Goal: Information Seeking & Learning: Learn about a topic

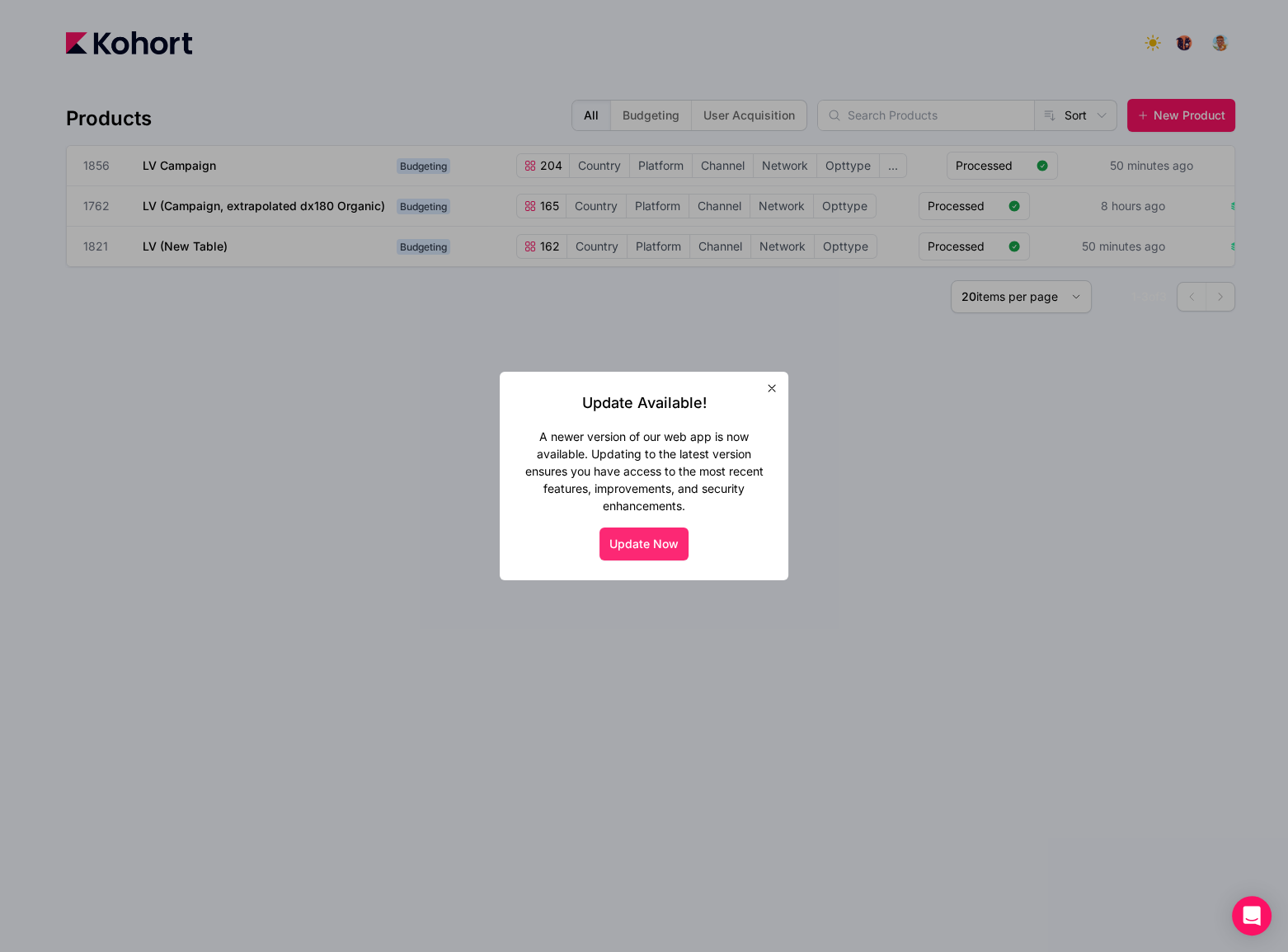
click at [650, 537] on button "Update Now" at bounding box center [644, 543] width 89 height 33
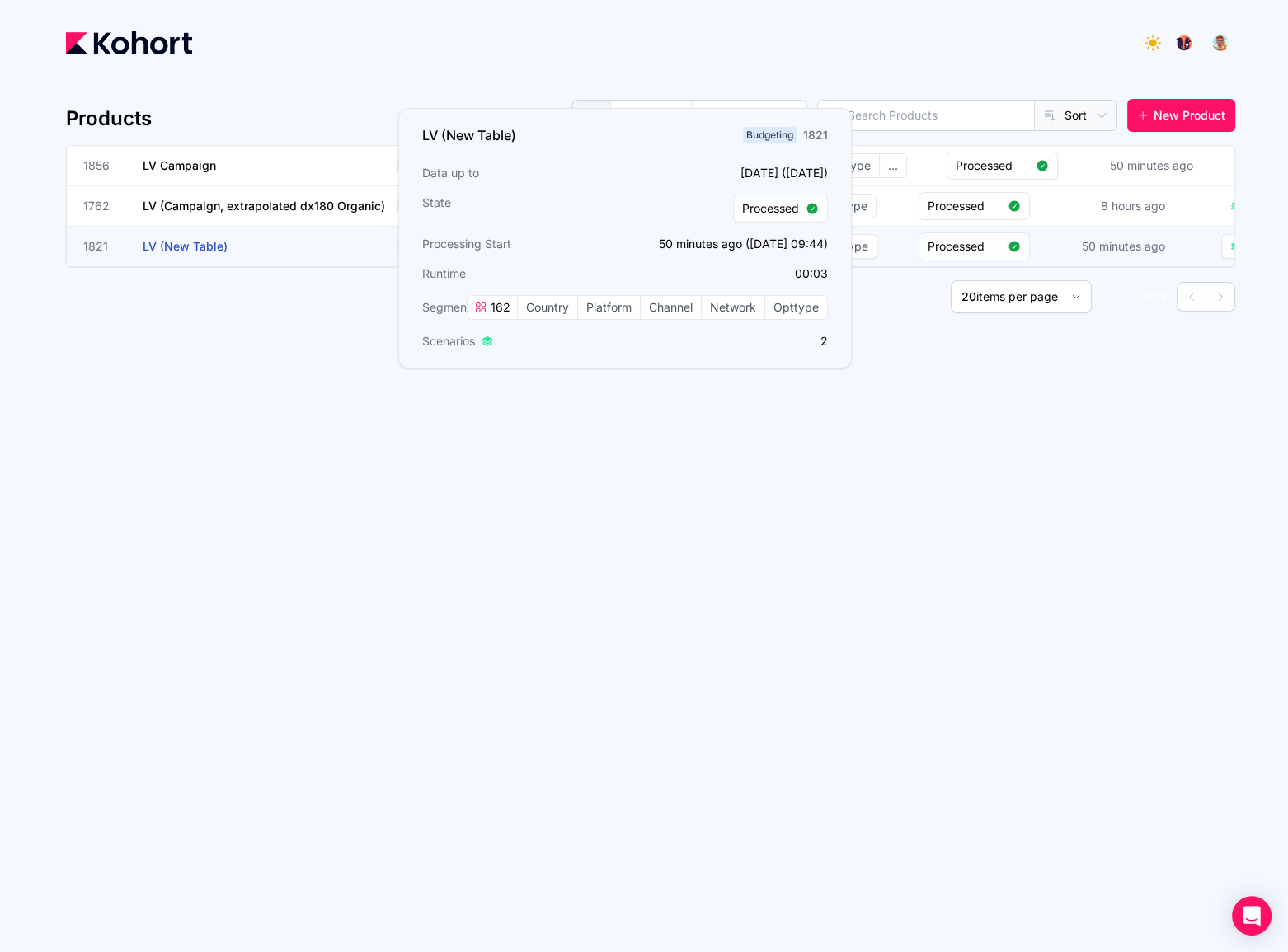
click at [216, 247] on span "LV (New Table)" at bounding box center [184, 246] width 85 height 14
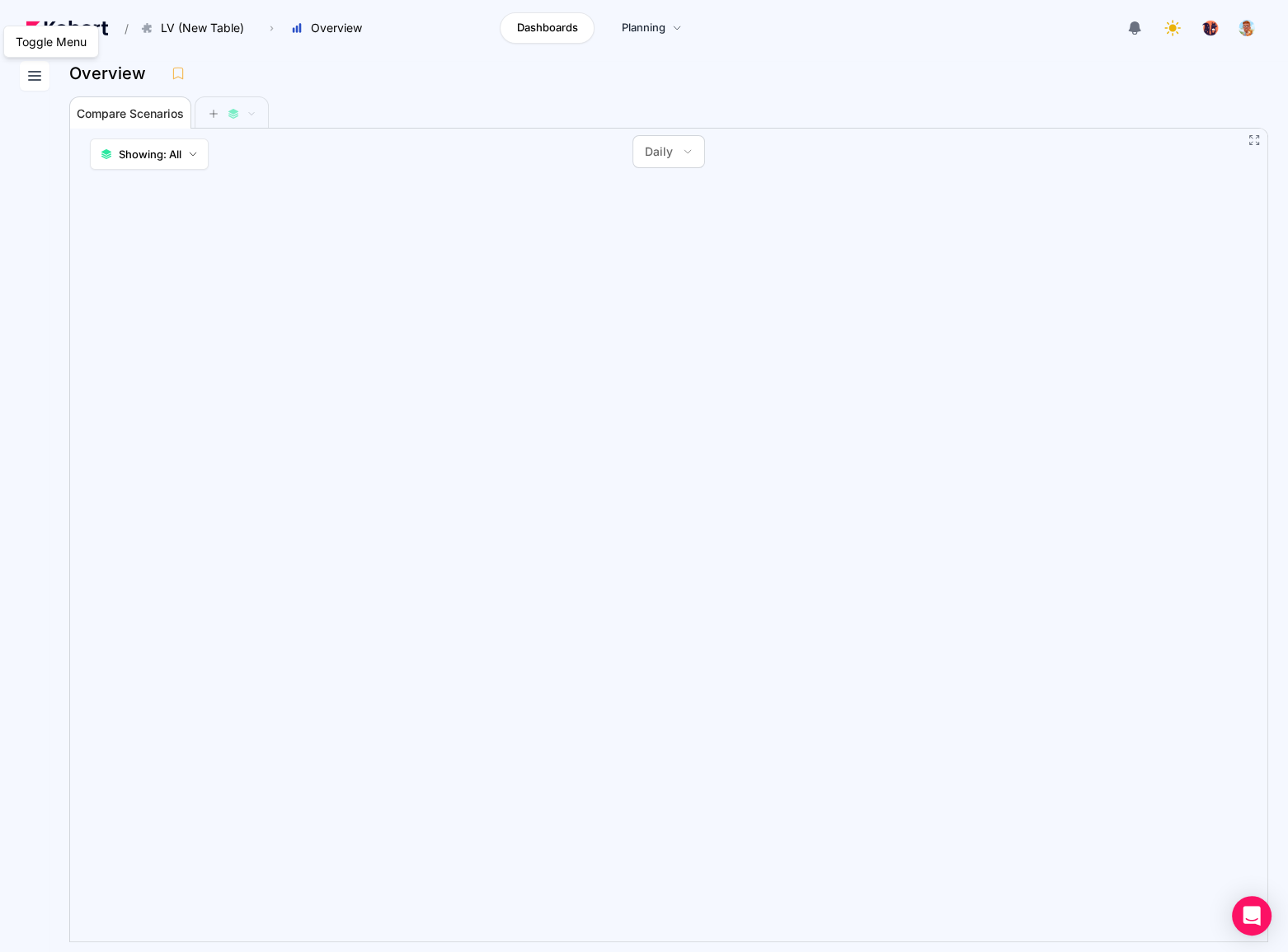
click at [41, 83] on icon at bounding box center [34, 75] width 19 height 19
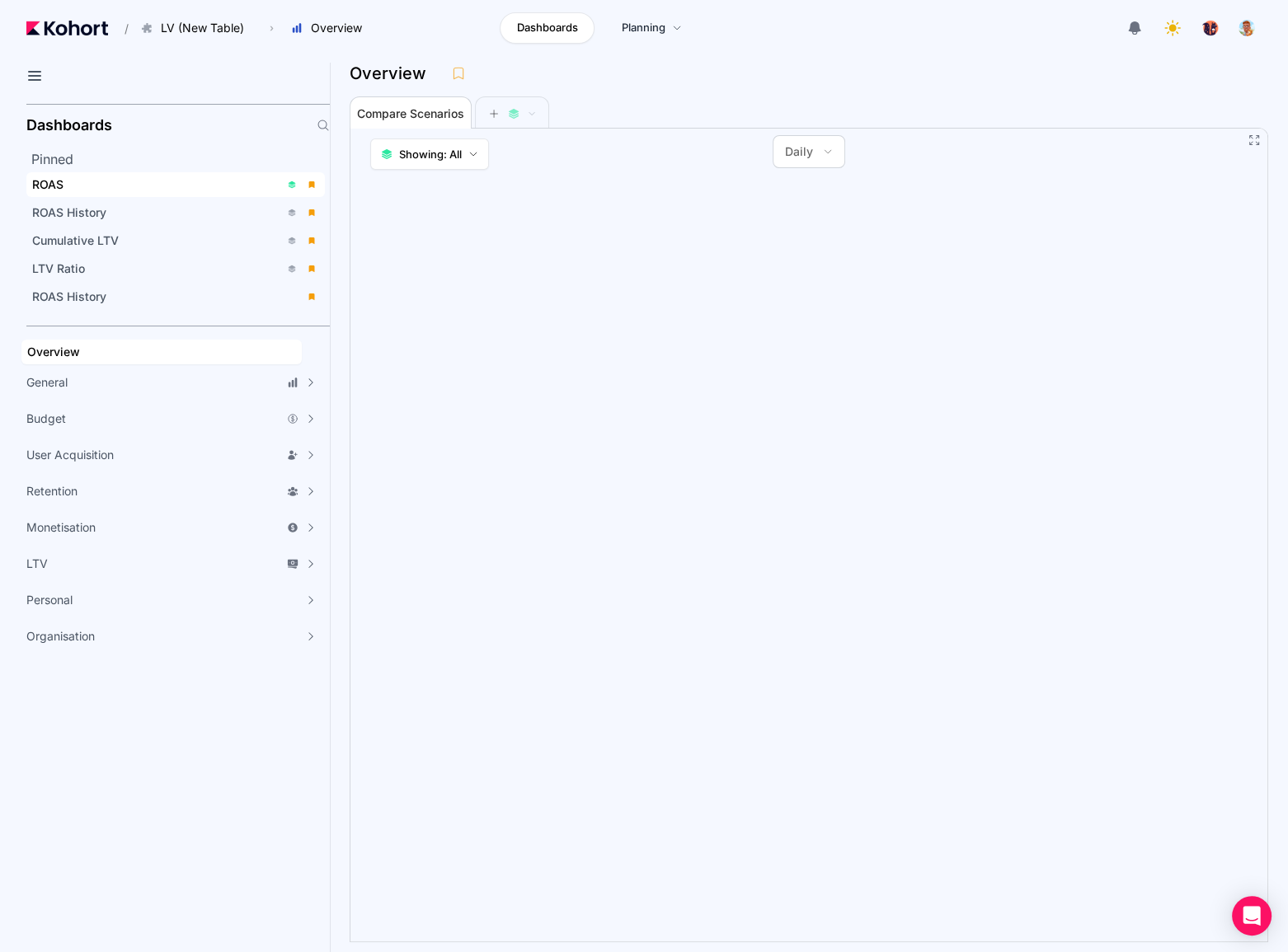
click at [68, 184] on div "ROAS" at bounding box center [156, 185] width 248 height 17
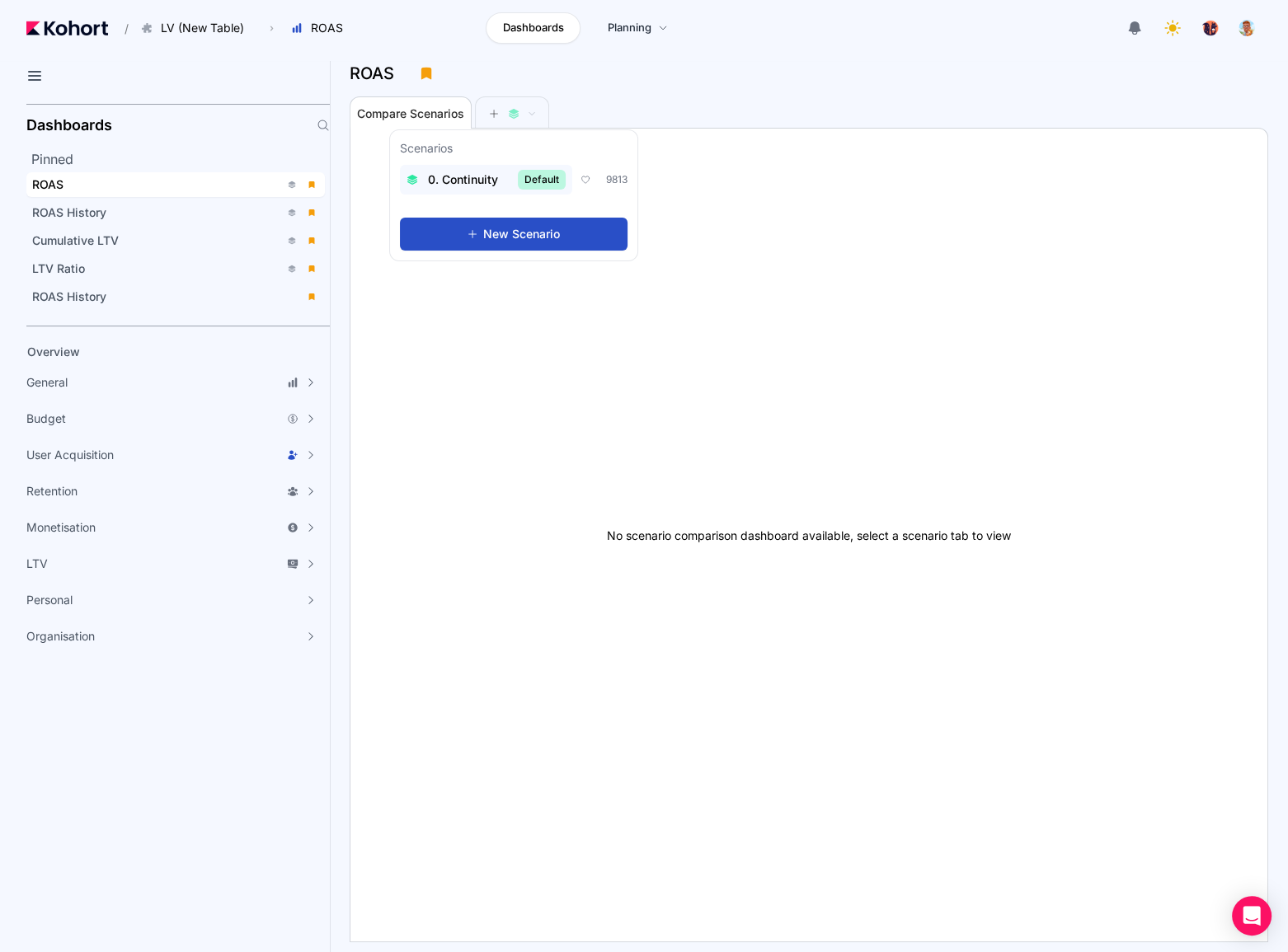
click at [466, 180] on span "0. Continuity" at bounding box center [462, 180] width 70 height 17
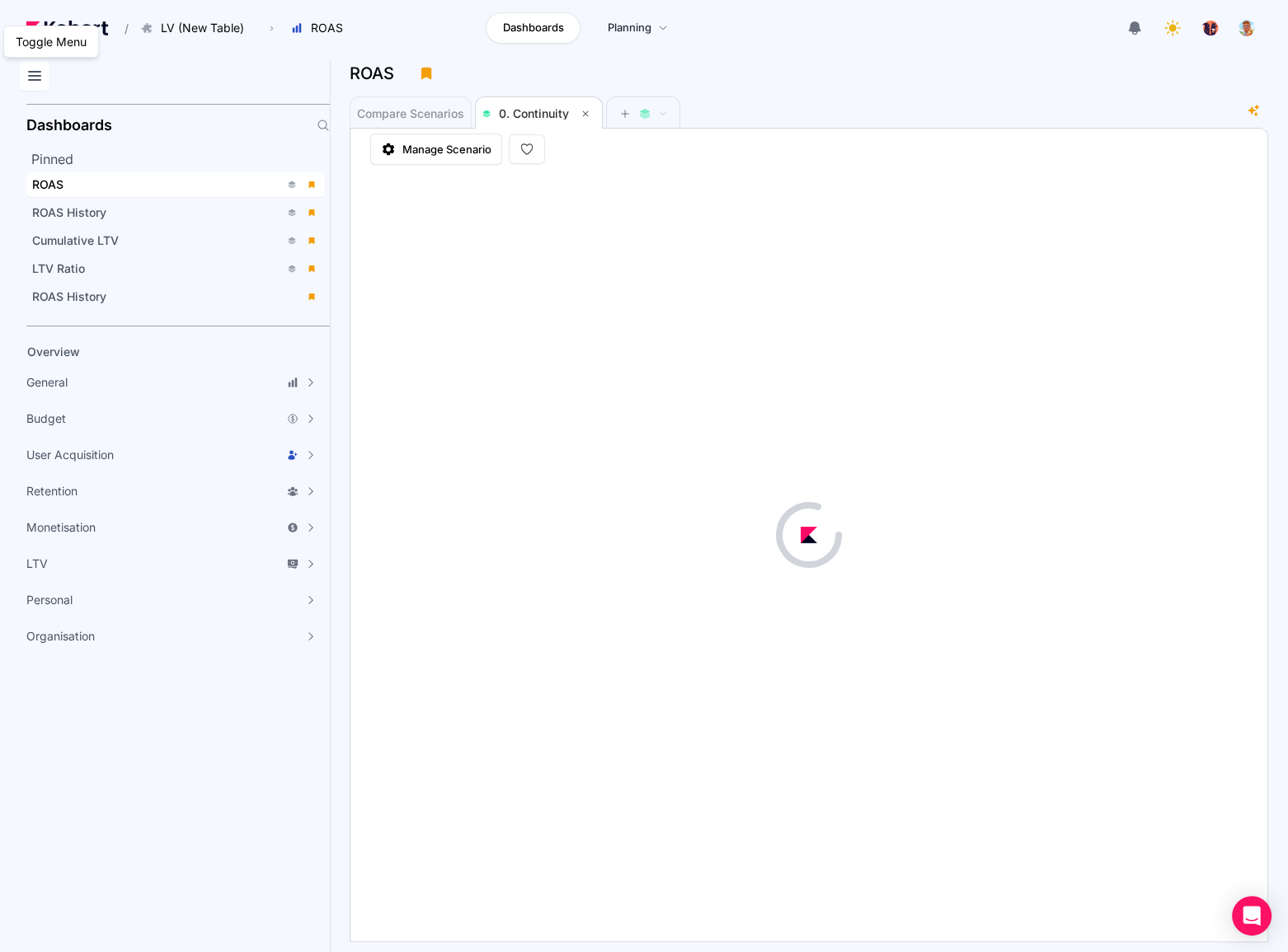
click at [41, 78] on icon at bounding box center [34, 75] width 19 height 19
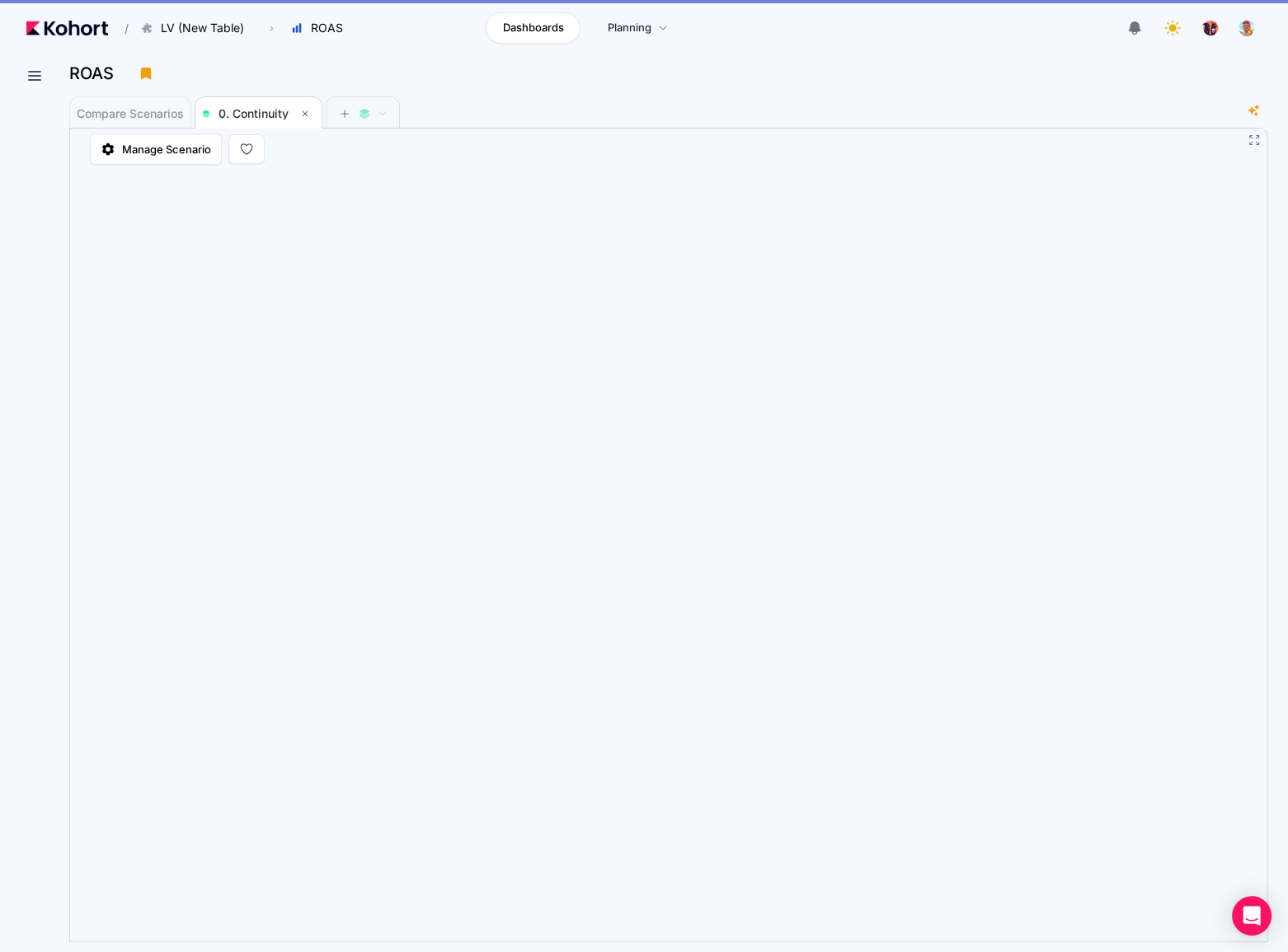
click at [981, 124] on div "Compare Scenarios 0. Continuity" at bounding box center [656, 112] width 1175 height 33
